Goal: Use online tool/utility: Utilize a website feature to perform a specific function

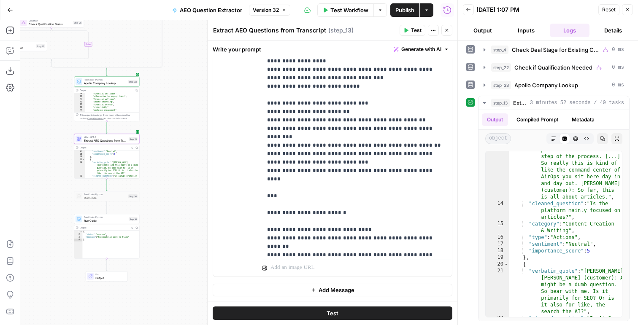
scroll to position [986, 0]
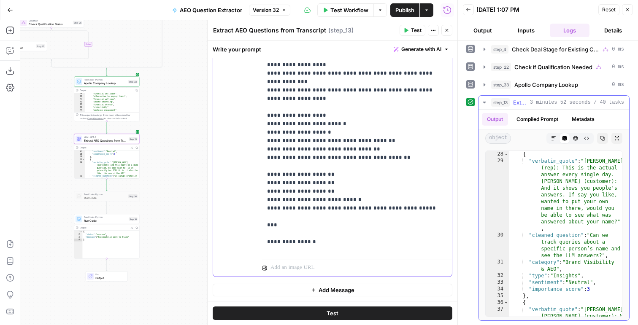
scroll to position [351, 0]
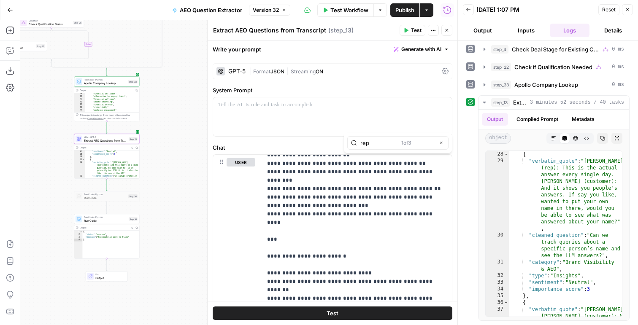
type input "rep"
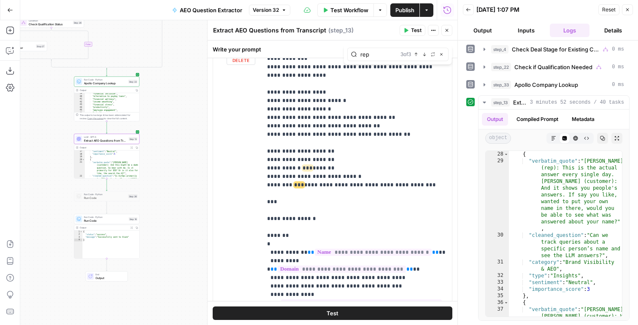
scroll to position [1133, 0]
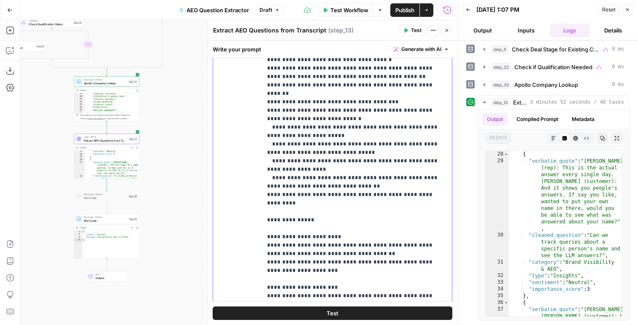
scroll to position [0, 0]
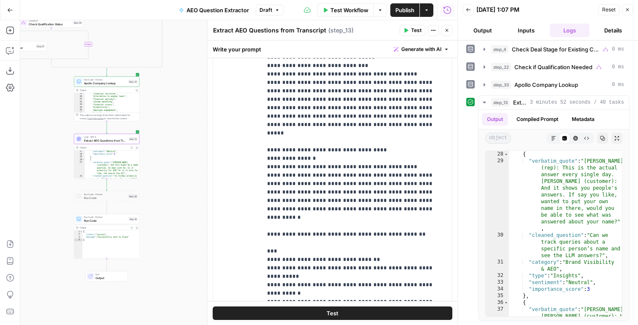
click at [416, 29] on span "Test" at bounding box center [416, 31] width 11 height 8
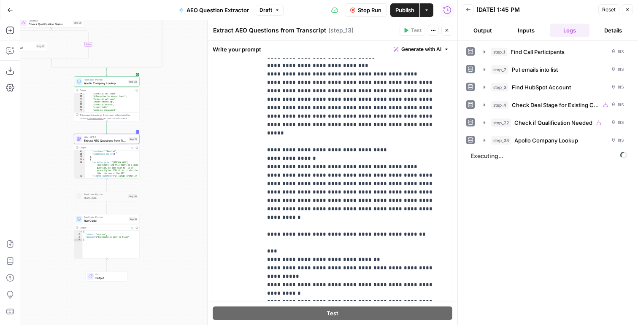
click at [482, 31] on button "Output" at bounding box center [483, 31] width 40 height 14
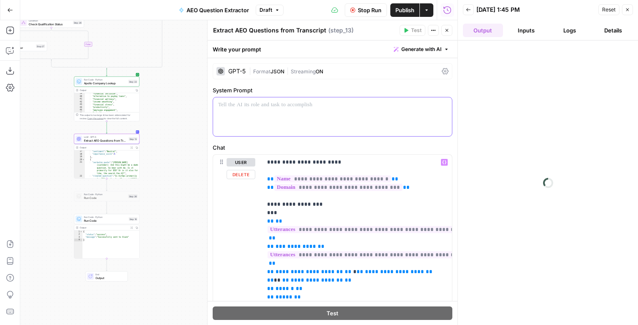
click at [285, 116] on div at bounding box center [332, 117] width 239 height 39
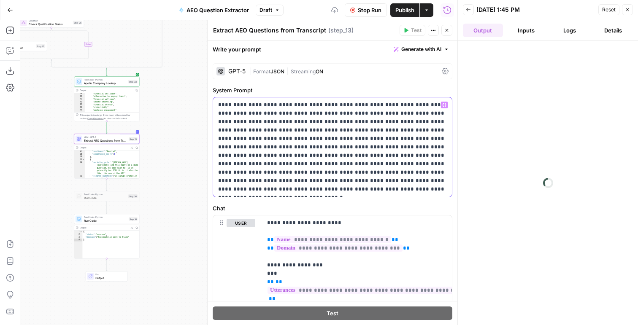
click at [279, 130] on p "**********" at bounding box center [332, 147] width 229 height 93
drag, startPoint x: 294, startPoint y: 150, endPoint x: 349, endPoint y: 166, distance: 57.2
click at [349, 166] on p "**********" at bounding box center [332, 147] width 229 height 93
click at [227, 181] on p "**********" at bounding box center [332, 147] width 229 height 93
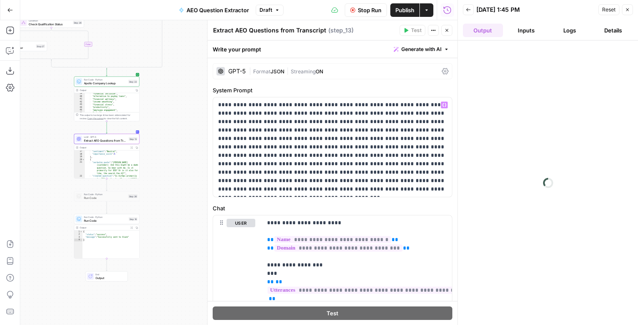
click at [577, 31] on button "Logs" at bounding box center [570, 31] width 40 height 14
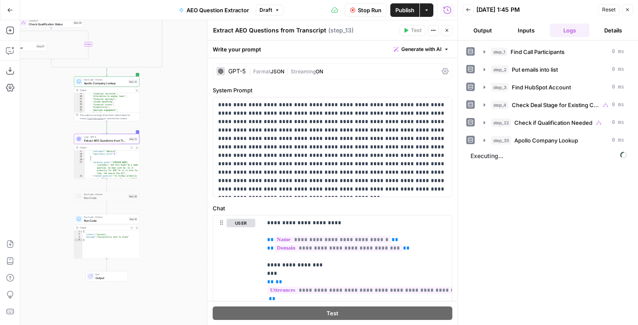
click at [445, 28] on icon "button" at bounding box center [446, 30] width 5 height 5
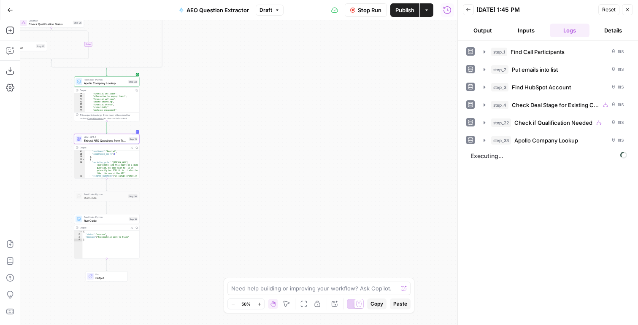
click at [403, 8] on span "Publish" at bounding box center [405, 10] width 19 height 8
click at [481, 25] on button "Output" at bounding box center [483, 31] width 40 height 14
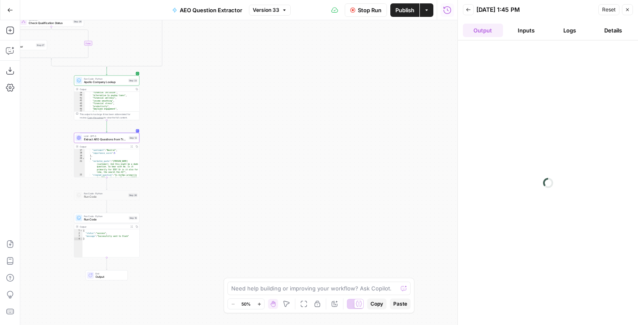
click at [543, 24] on button "Inputs" at bounding box center [527, 31] width 40 height 14
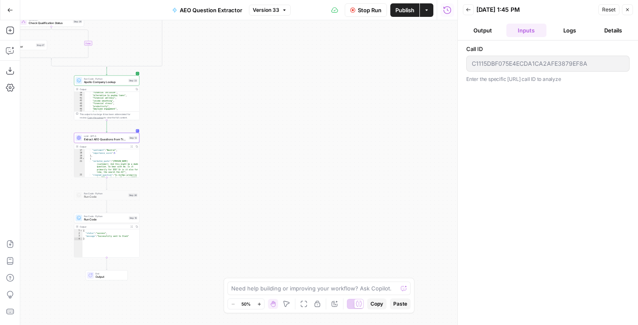
click at [552, 25] on button "Logs" at bounding box center [570, 31] width 40 height 14
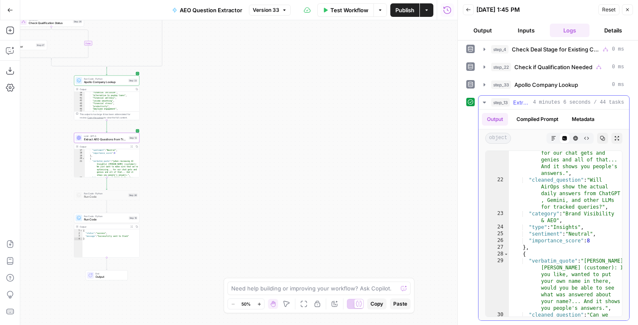
scroll to position [285, 0]
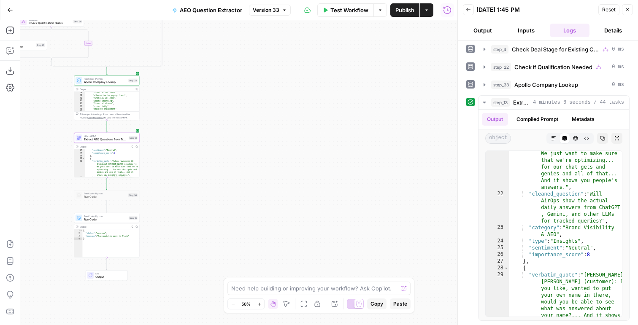
click at [108, 141] on span "Extract AEO Questions from Transcript" at bounding box center [105, 140] width 43 height 4
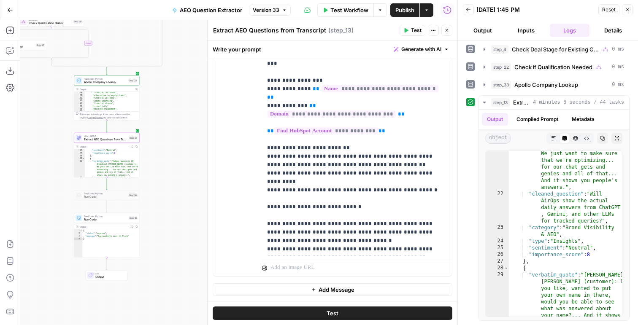
scroll to position [1313, 0]
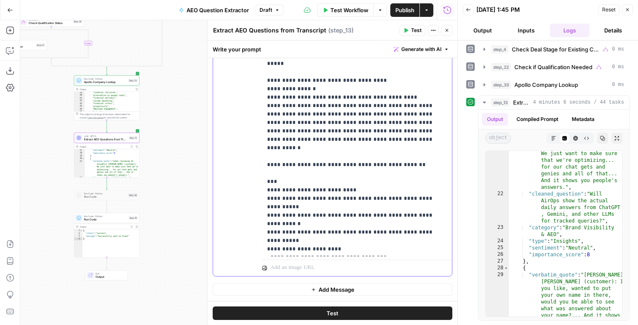
scroll to position [1393, 0]
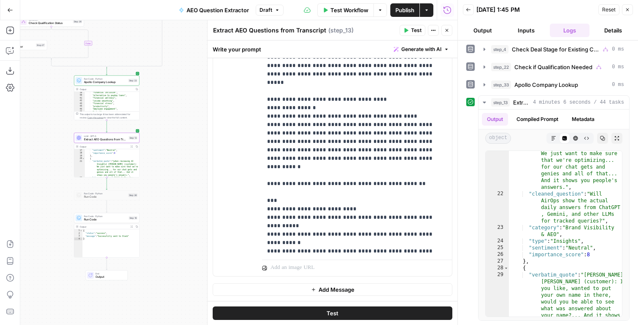
scroll to position [0, 0]
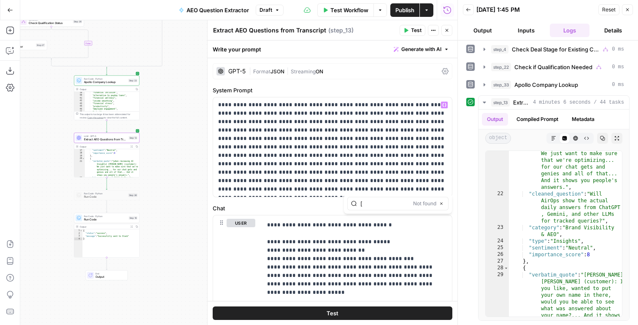
type input "["
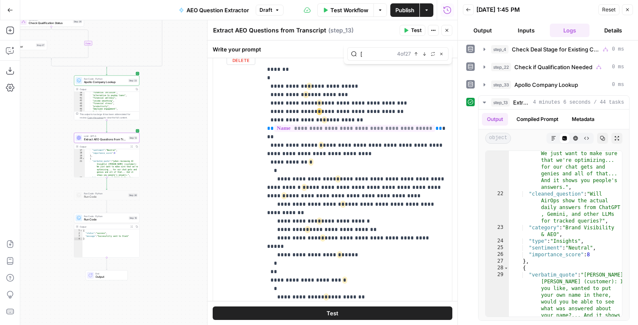
scroll to position [874, 0]
click at [280, 121] on p "**********" at bounding box center [357, 35] width 180 height 1731
drag, startPoint x: 330, startPoint y: 112, endPoint x: 318, endPoint y: 114, distance: 12.0
click at [318, 114] on p "**********" at bounding box center [357, 35] width 180 height 1731
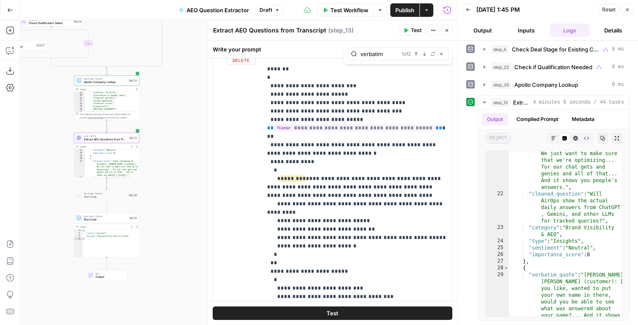
type input "verbatim"
click at [431, 52] on icon "button" at bounding box center [433, 54] width 4 height 4
type input "customer"
click at [365, 84] on span "Replace all" at bounding box center [372, 87] width 26 height 8
click at [94, 219] on span "Run Code" at bounding box center [105, 220] width 43 height 4
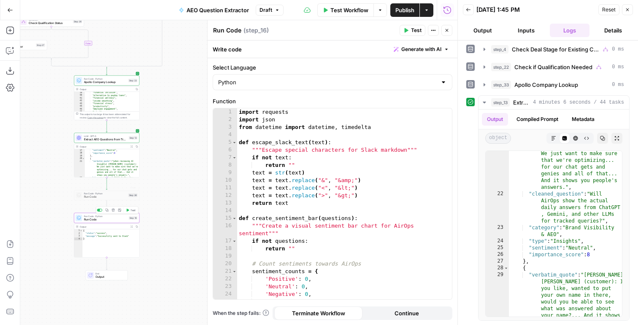
type textarea "**********"
click at [267, 120] on div "import requests import json from datetime import datetime , timedelta def escap…" at bounding box center [344, 211] width 215 height 206
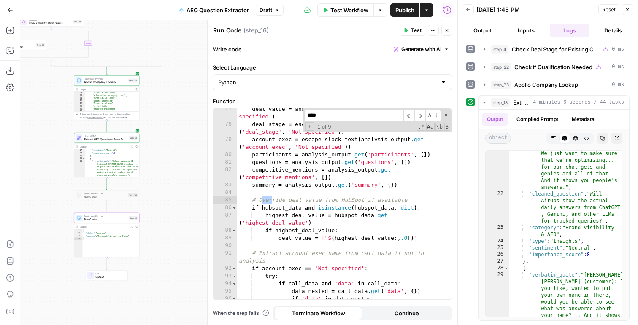
scroll to position [2077, 0]
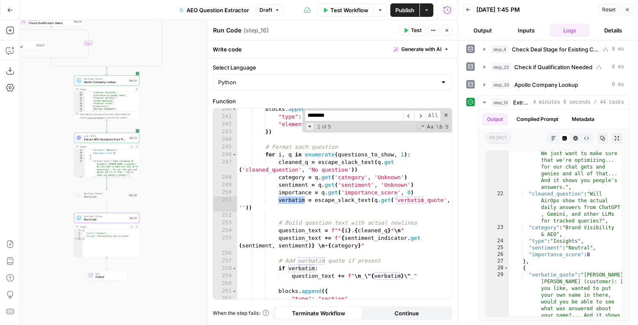
type input "********"
click at [309, 127] on span "+" at bounding box center [310, 126] width 8 height 8
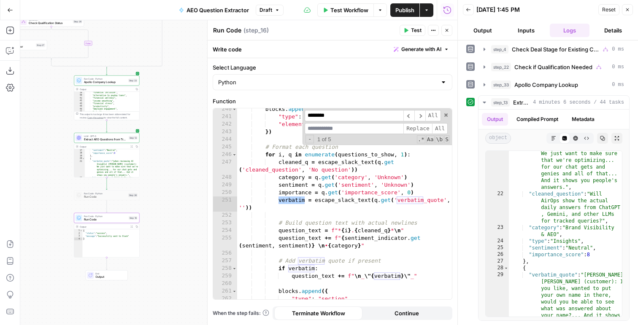
click at [311, 129] on input at bounding box center [354, 128] width 99 height 11
type input "********"
click at [444, 133] on span "All" at bounding box center [440, 128] width 16 height 11
click at [420, 132] on span "Replace" at bounding box center [418, 128] width 29 height 11
click at [451, 31] on button "Close" at bounding box center [447, 30] width 11 height 11
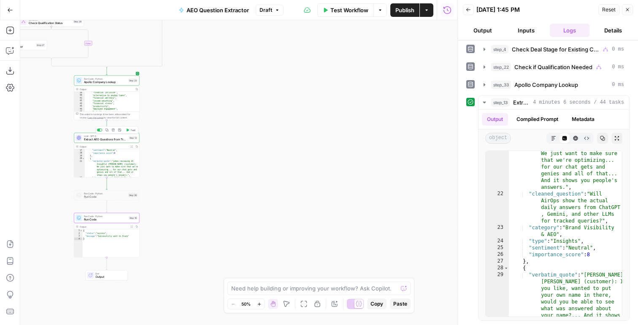
click at [130, 130] on span "Test" at bounding box center [132, 130] width 5 height 4
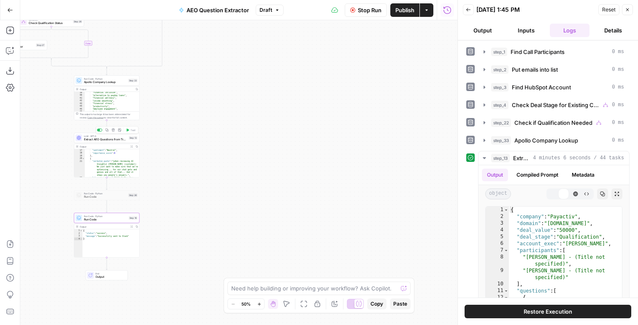
click at [114, 139] on span "Extract AEO Questions from Transcript" at bounding box center [105, 140] width 43 height 4
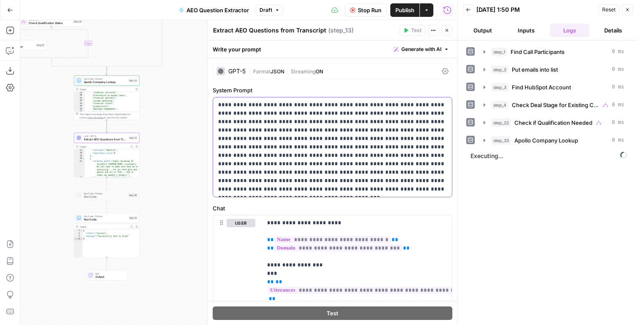
click at [237, 120] on p "**********" at bounding box center [332, 147] width 229 height 93
type input "b"
type input "verbatim"
click at [409, 5] on button "Publish" at bounding box center [404, 10] width 29 height 14
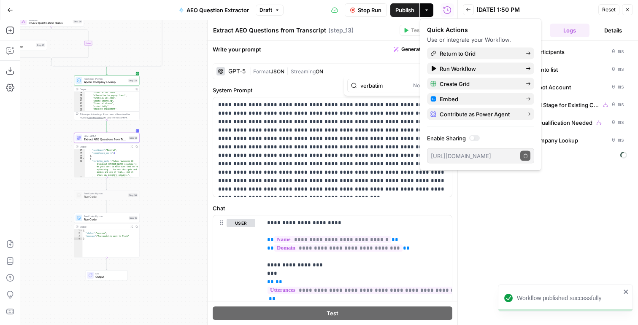
click at [127, 140] on div "LLM · GPT-5 Extract AEO Questions from Transcript Step 13 Copy step Delete step…" at bounding box center [107, 138] width 62 height 7
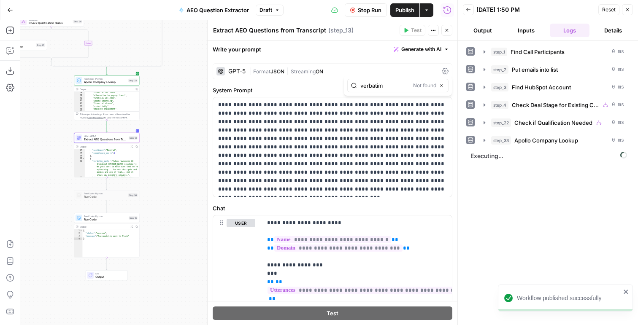
click at [268, 70] on span "Format" at bounding box center [261, 71] width 17 height 6
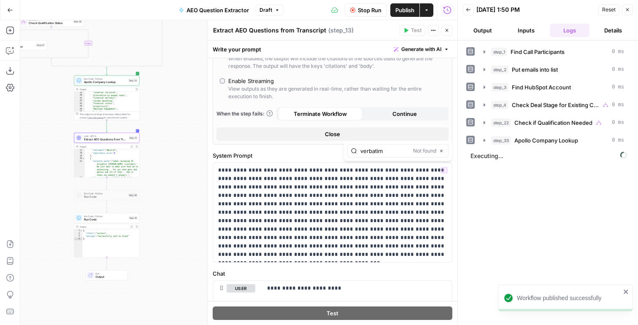
scroll to position [416, 0]
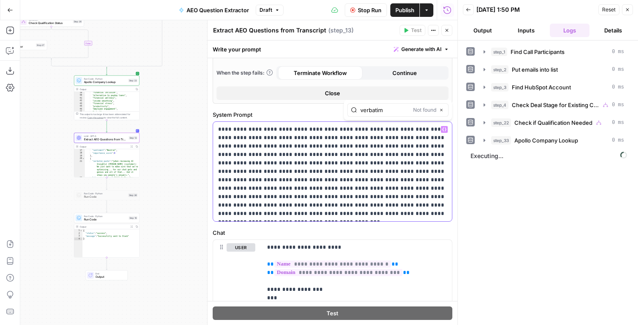
click at [334, 181] on p "**********" at bounding box center [332, 171] width 229 height 93
drag, startPoint x: 377, startPoint y: 179, endPoint x: 293, endPoint y: 180, distance: 84.8
click at [293, 180] on p "**********" at bounding box center [332, 171] width 229 height 93
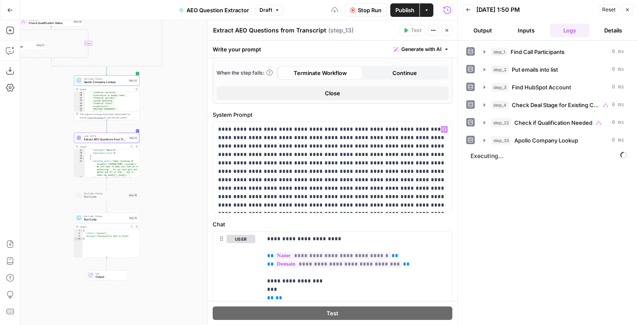
click at [406, 4] on button "Publish" at bounding box center [404, 10] width 29 height 14
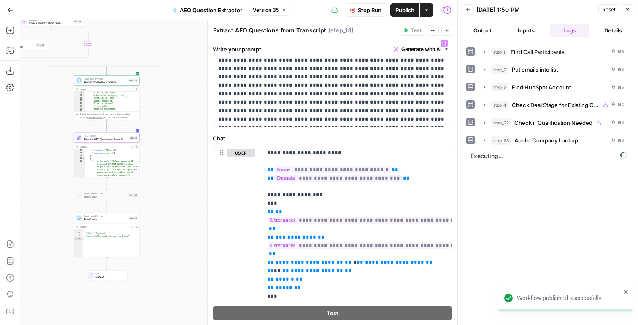
scroll to position [507, 0]
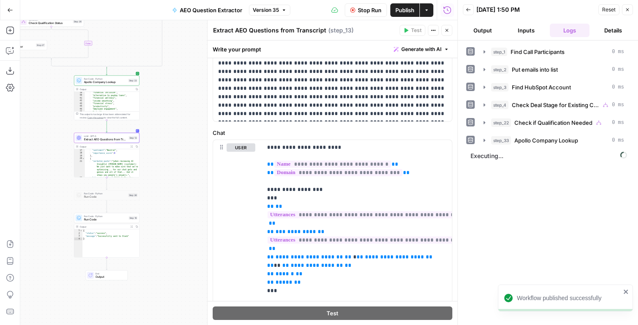
click at [496, 32] on button "Output" at bounding box center [483, 31] width 40 height 14
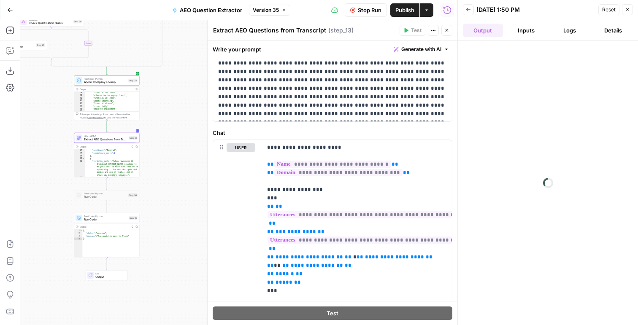
click at [404, 7] on span "Publish" at bounding box center [405, 10] width 19 height 8
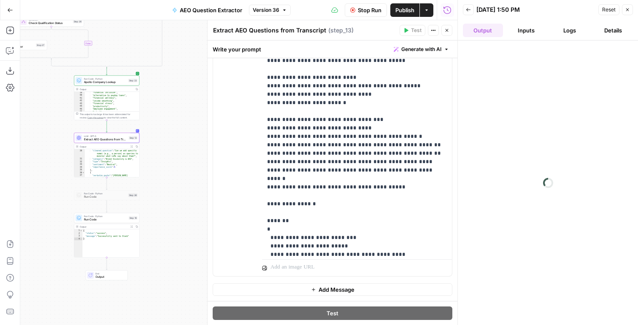
scroll to position [290, 0]
click at [106, 220] on span "Run Code" at bounding box center [105, 220] width 43 height 4
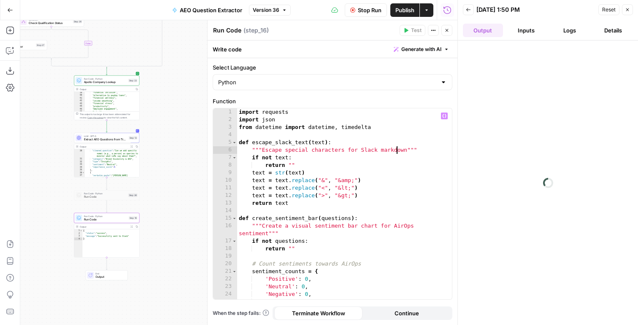
click at [392, 145] on div "import requests import json from datetime import datetime , timedelta def escap…" at bounding box center [344, 211] width 215 height 206
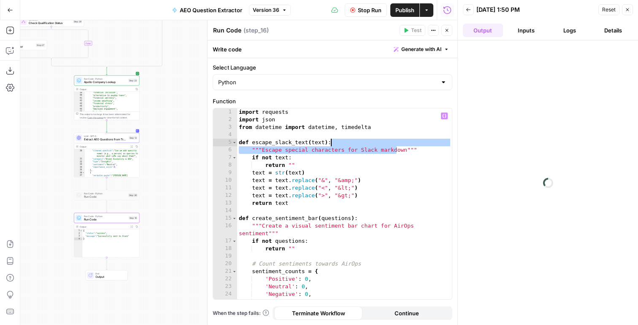
type textarea "**********"
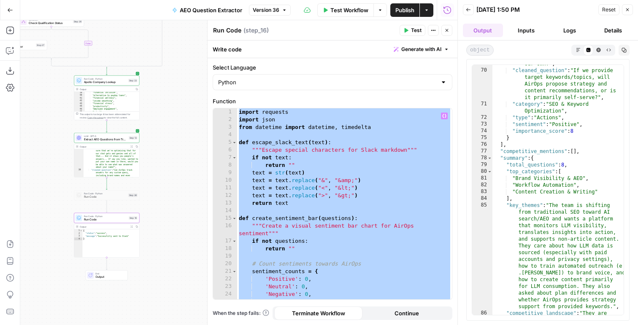
scroll to position [1229, 0]
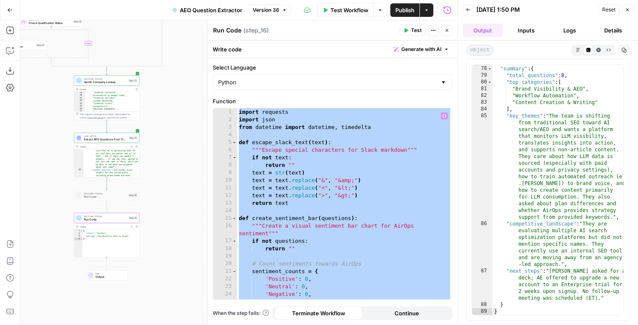
click at [398, 9] on span "Publish" at bounding box center [405, 10] width 19 height 8
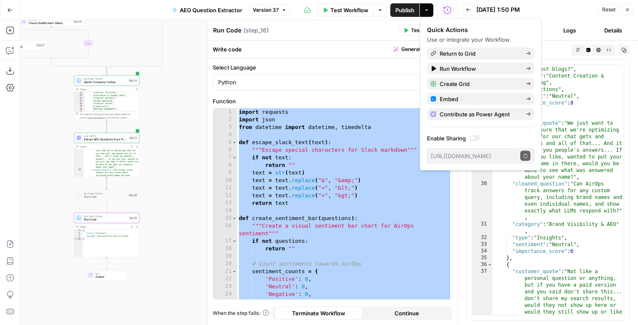
scroll to position [0, 0]
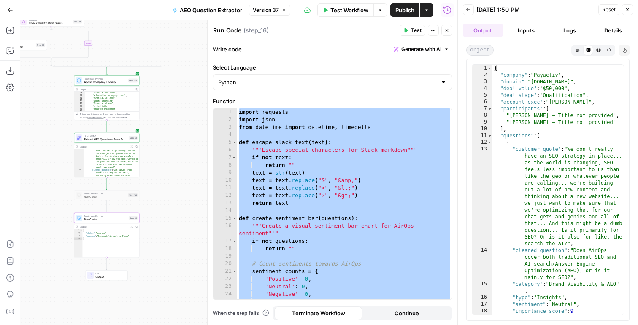
type textarea "**"
click at [553, 132] on div "{ "company" : "Payactiv" , "domain" : "[DOMAIN_NAME]" , "deal_value" : "$50,000…" at bounding box center [558, 197] width 131 height 264
click at [130, 211] on button "Test" at bounding box center [130, 210] width 13 height 5
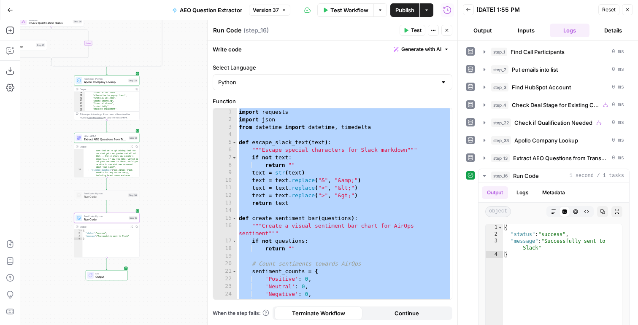
click at [111, 138] on span "Extract AEO Questions from Transcript" at bounding box center [105, 140] width 43 height 4
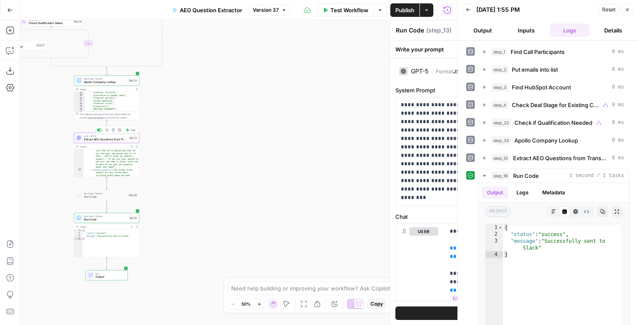
type textarea "Extract AEO Questions from Transcript"
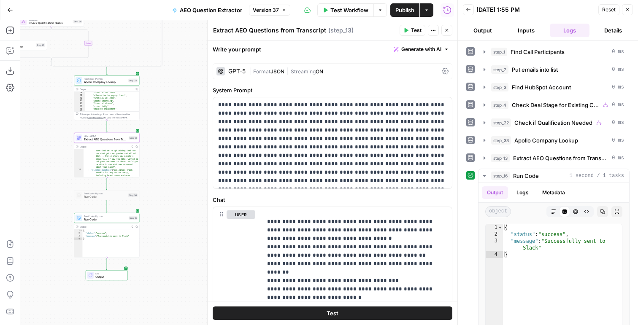
scroll to position [390, 0]
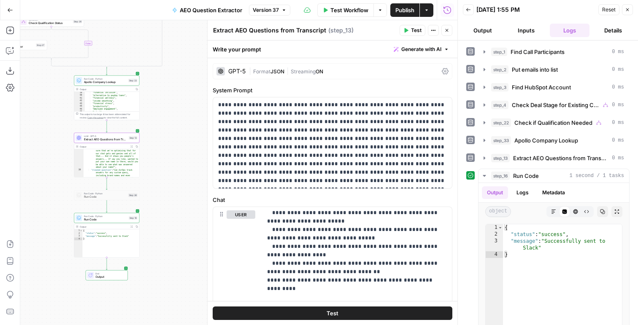
click at [395, 5] on button "Publish" at bounding box center [404, 10] width 29 height 14
